Goal: Information Seeking & Learning: Compare options

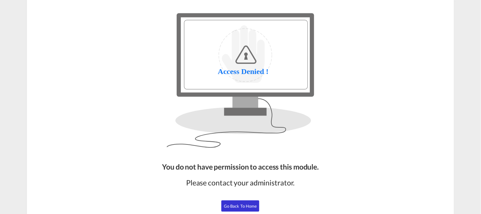
scroll to position [63, 0]
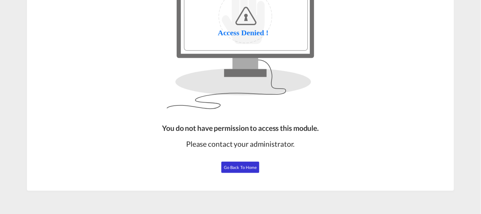
drag, startPoint x: 233, startPoint y: 168, endPoint x: 329, endPoint y: 180, distance: 96.2
click at [233, 168] on span "Go Back to Home" at bounding box center [240, 167] width 33 height 5
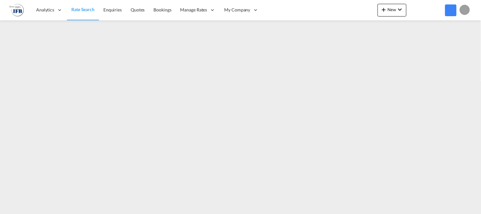
scroll to position [63, 0]
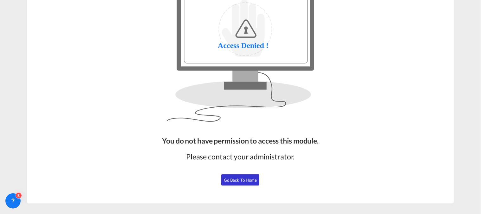
scroll to position [63, 0]
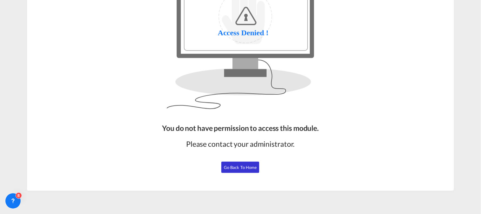
click at [240, 170] on button "Go Back to Home" at bounding box center [240, 166] width 38 height 11
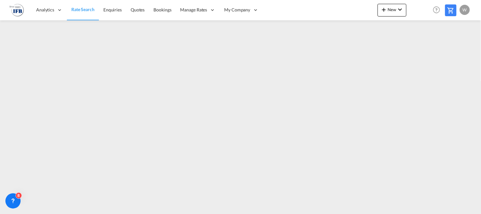
scroll to position [63, 0]
